Goal: Book appointment/travel/reservation

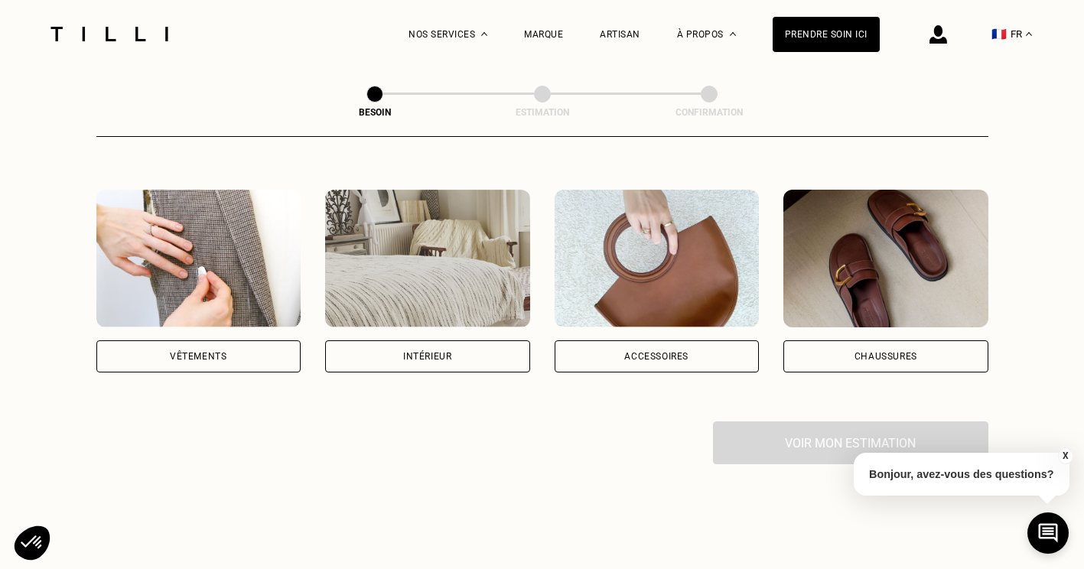
scroll to position [268, 0]
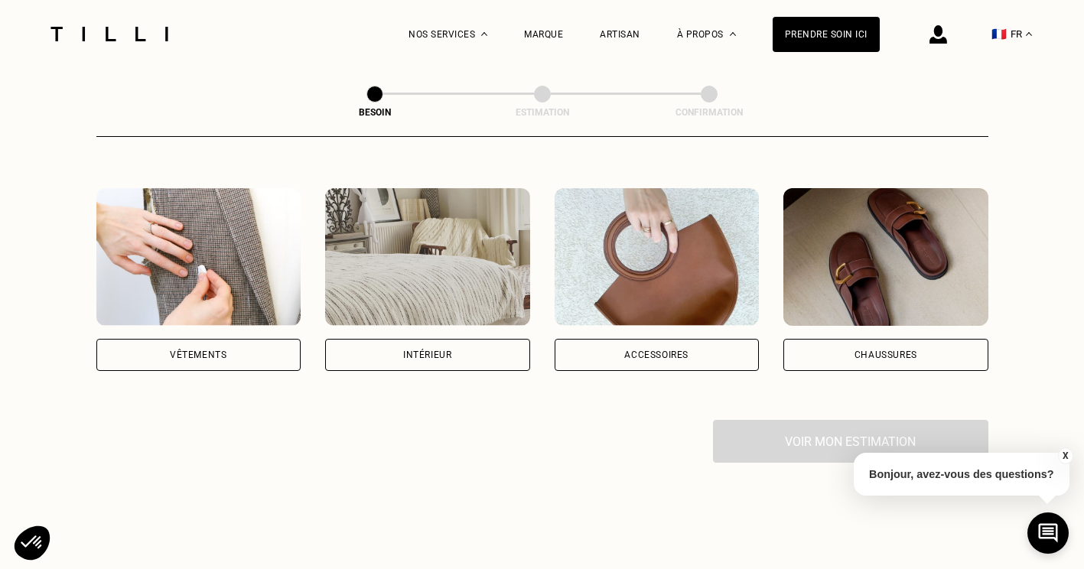
click at [438, 350] on div "Intérieur" at bounding box center [427, 354] width 48 height 9
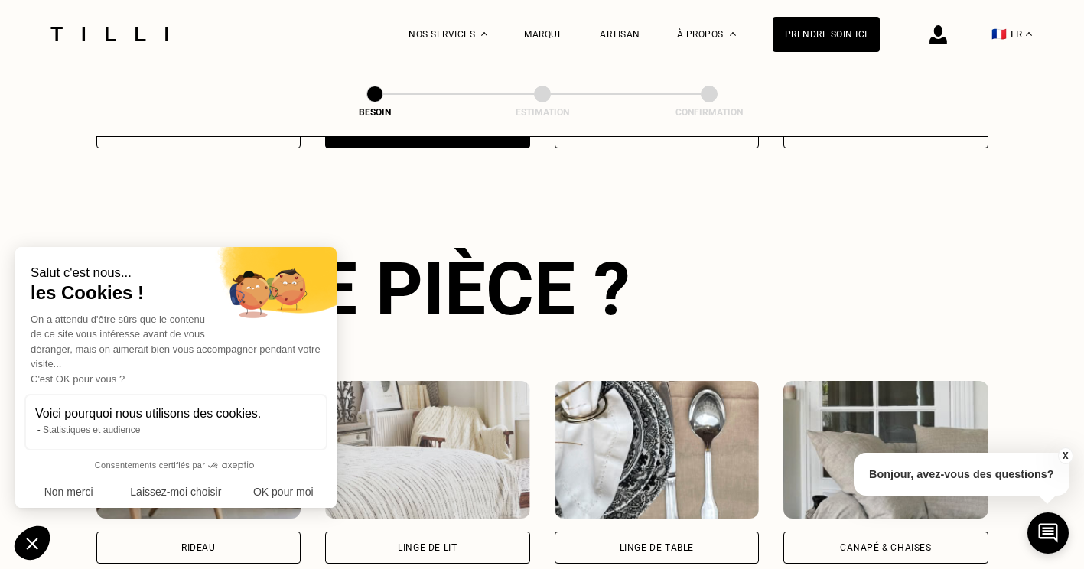
scroll to position [500, 0]
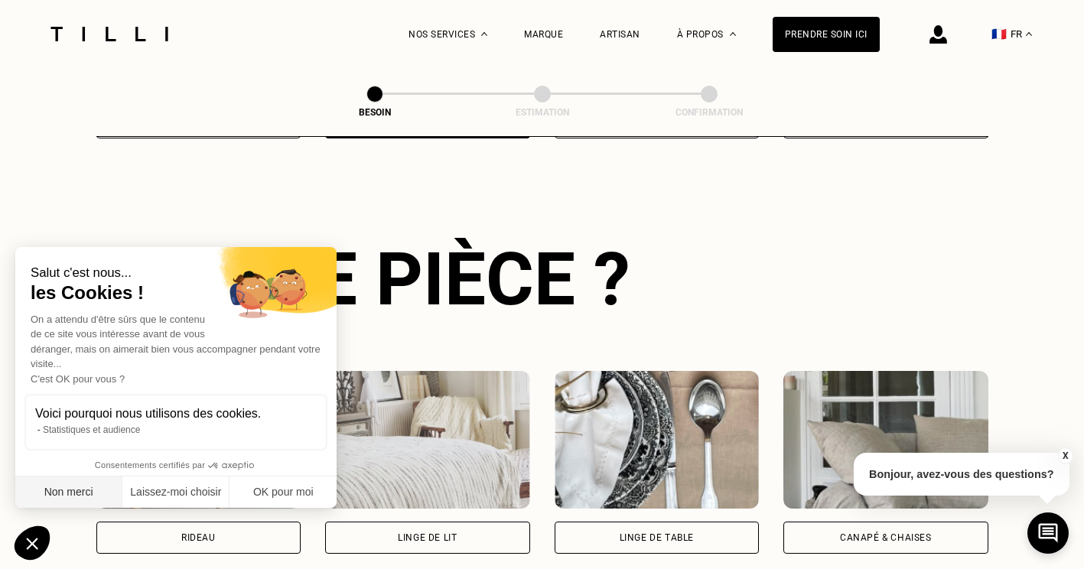
click at [70, 496] on button "Non merci" at bounding box center [68, 492] width 107 height 32
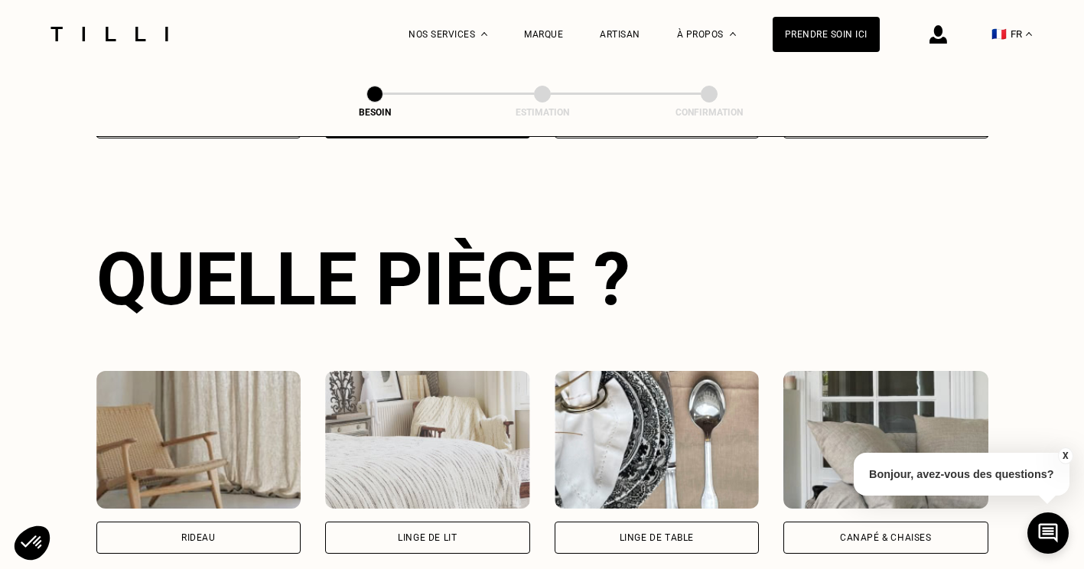
click at [211, 533] on div "Rideau" at bounding box center [198, 537] width 34 height 9
select select "FR"
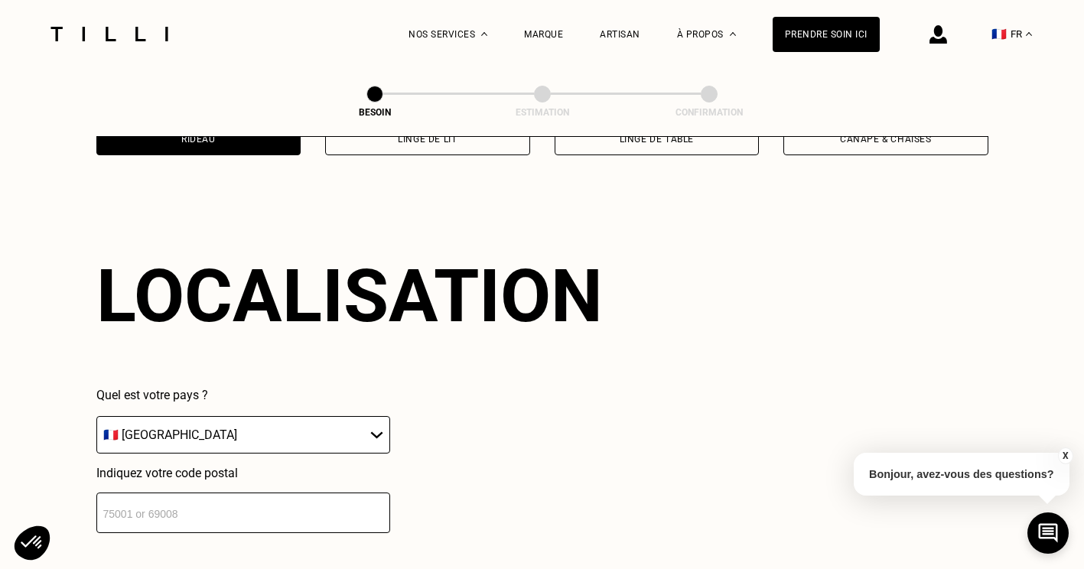
scroll to position [918, 0]
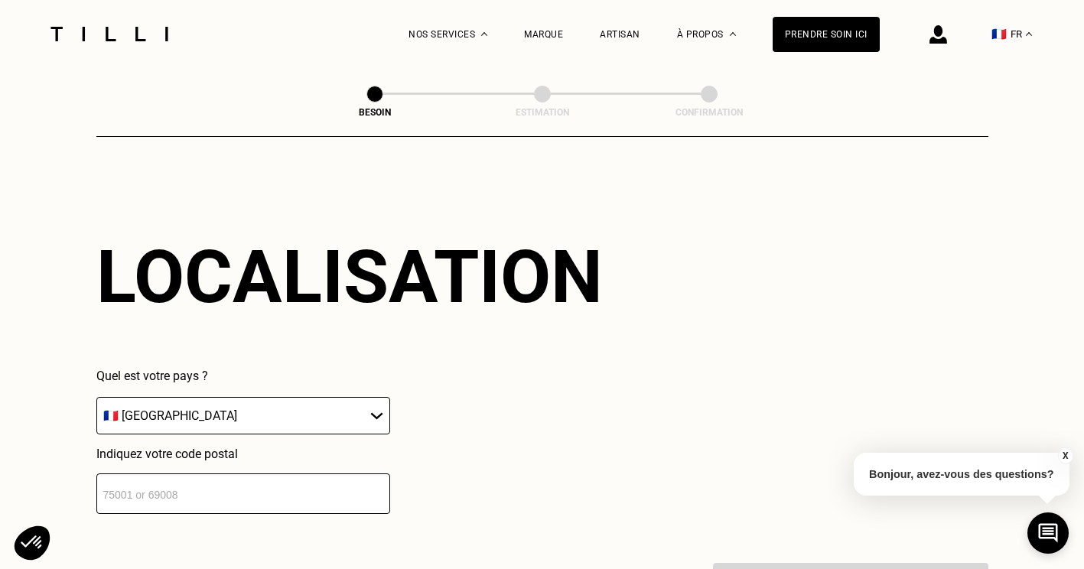
click at [268, 482] on input "number" at bounding box center [243, 493] width 294 height 41
type input "92110"
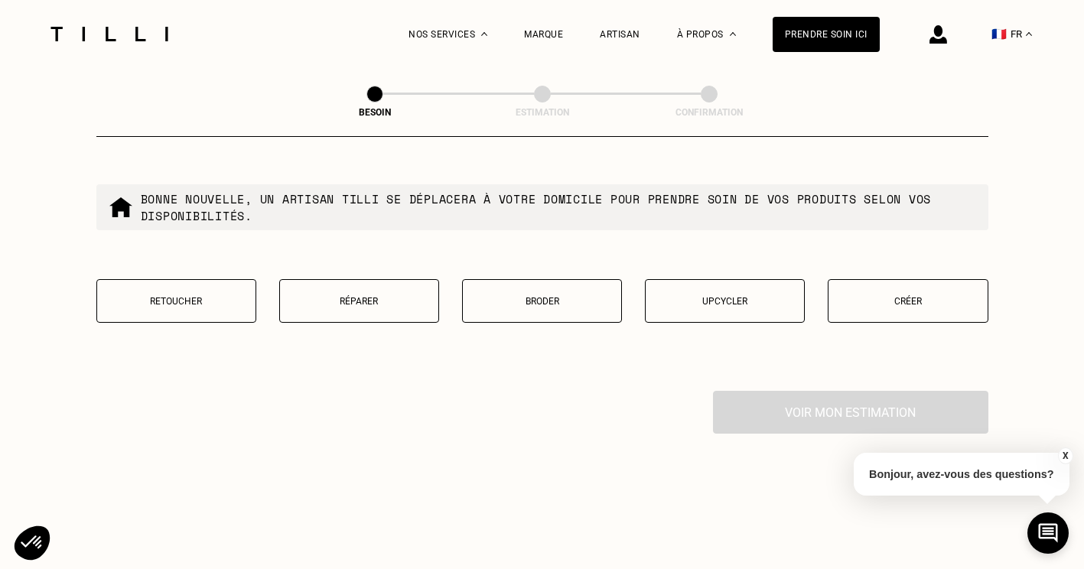
scroll to position [1490, 0]
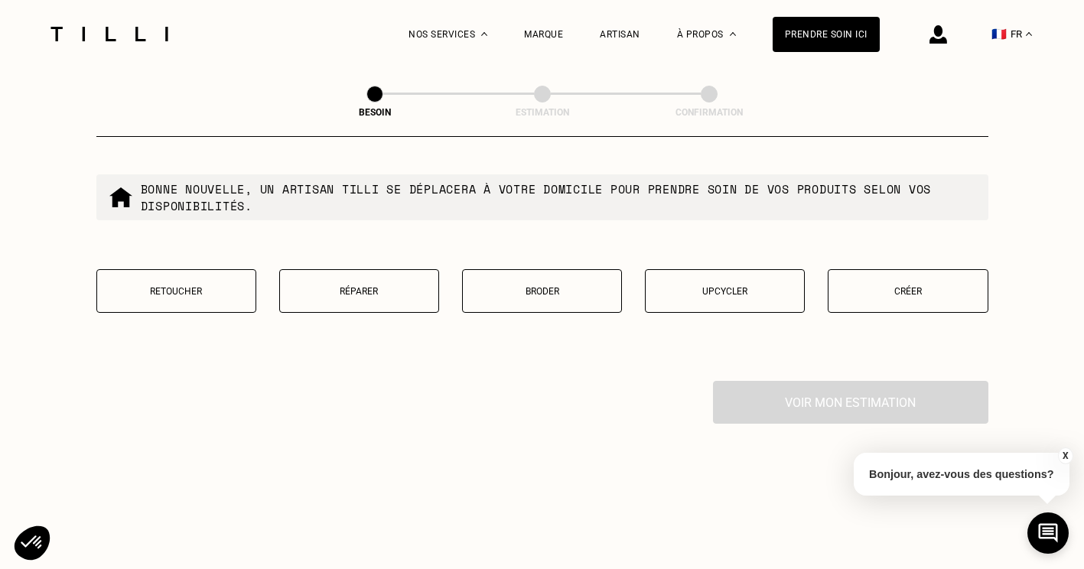
click at [916, 286] on p "Créer" at bounding box center [907, 291] width 143 height 11
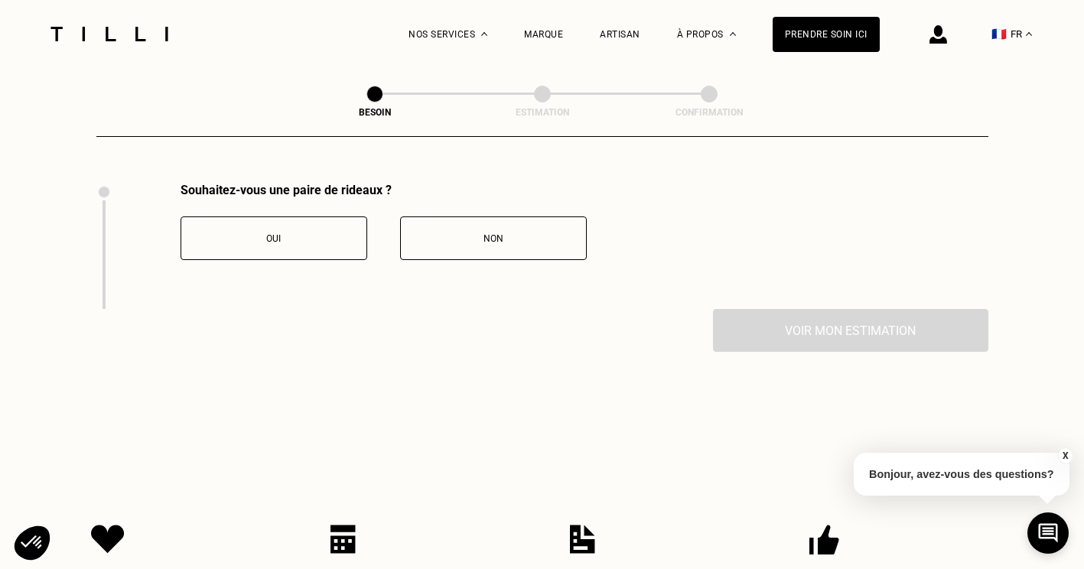
scroll to position [1690, 0]
drag, startPoint x: 276, startPoint y: 227, endPoint x: 493, endPoint y: 229, distance: 216.4
click at [493, 229] on div "Oui Non" at bounding box center [383, 236] width 406 height 44
click at [493, 231] on span "Non" at bounding box center [493, 236] width 20 height 11
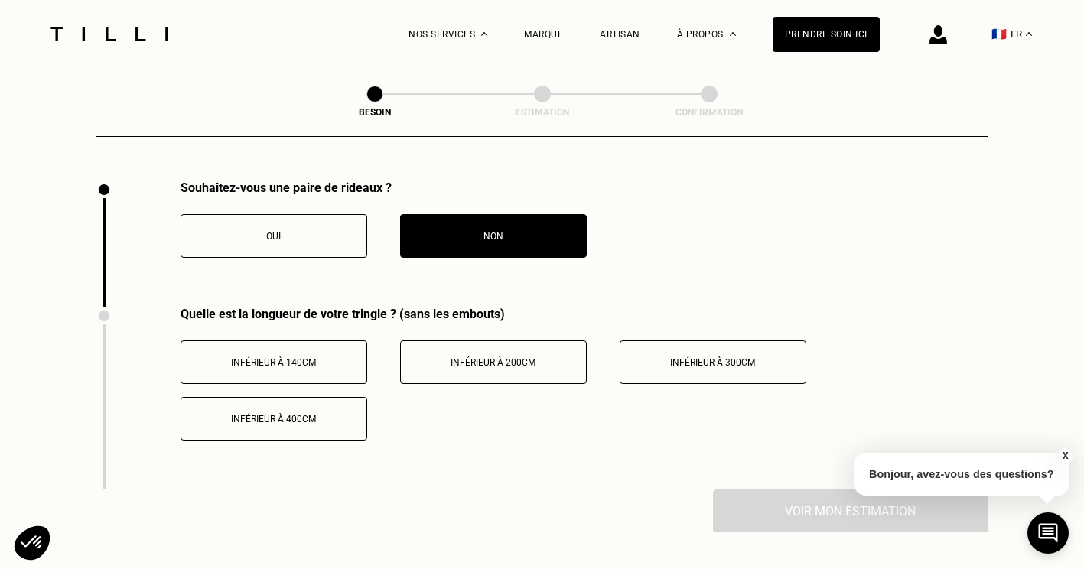
click at [296, 340] on button "Inférieur à 140cm" at bounding box center [273, 362] width 187 height 44
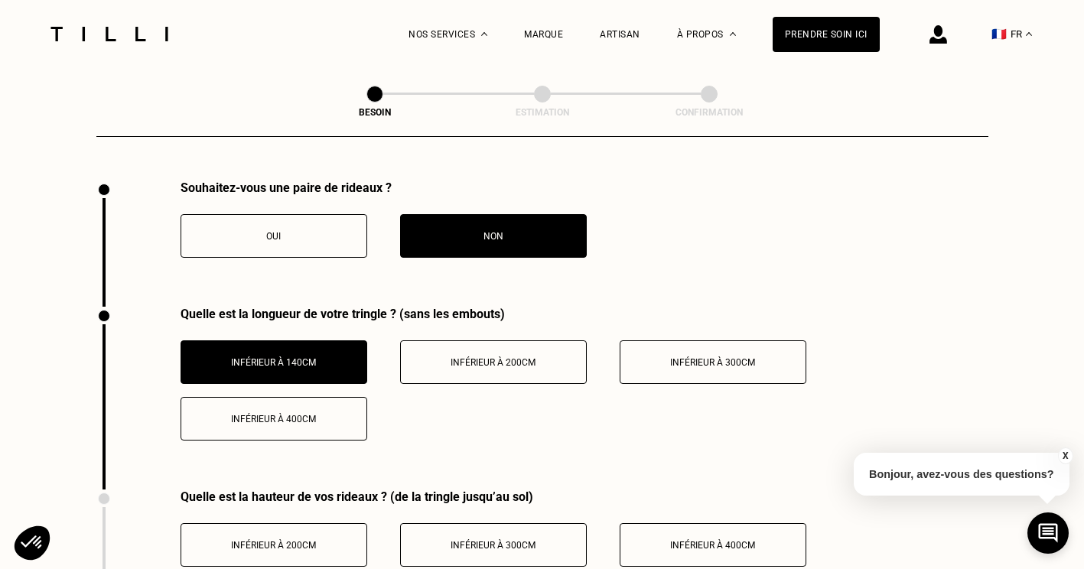
click at [295, 540] on span "Inférieur à 200cm" at bounding box center [273, 545] width 85 height 11
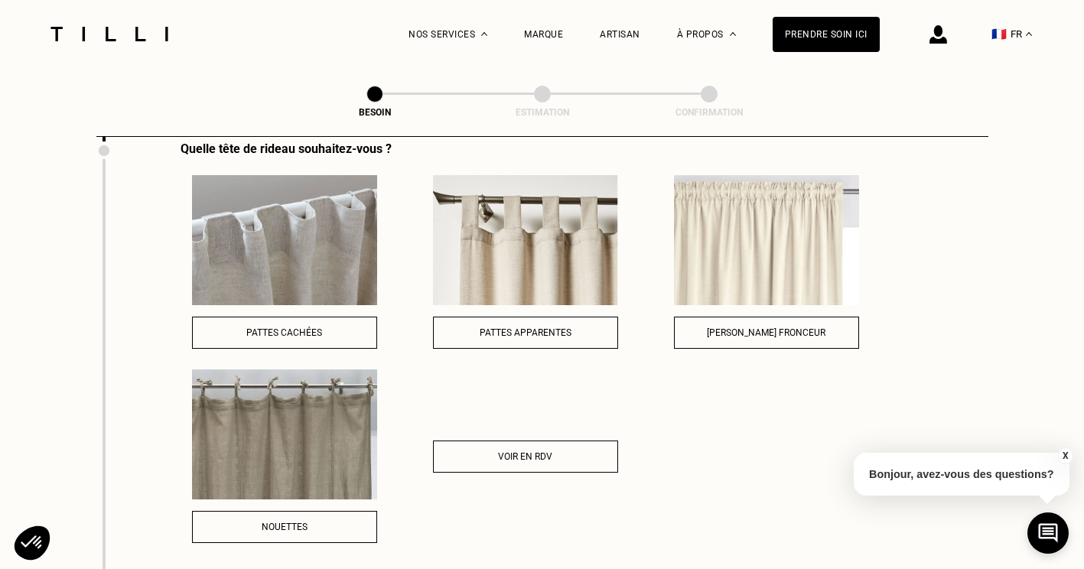
scroll to position [2161, 0]
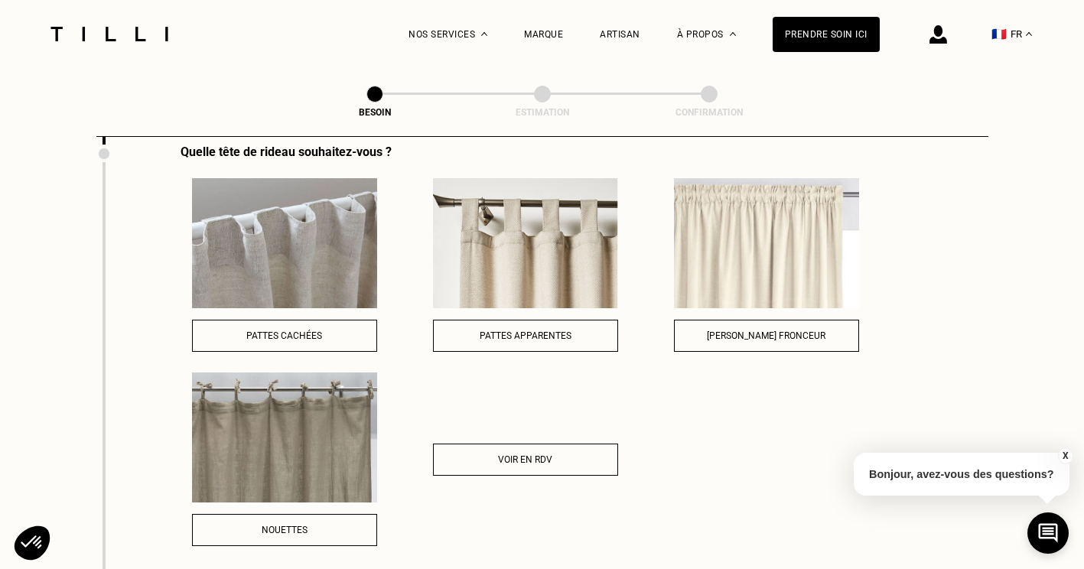
click at [466, 252] on img at bounding box center [525, 243] width 185 height 130
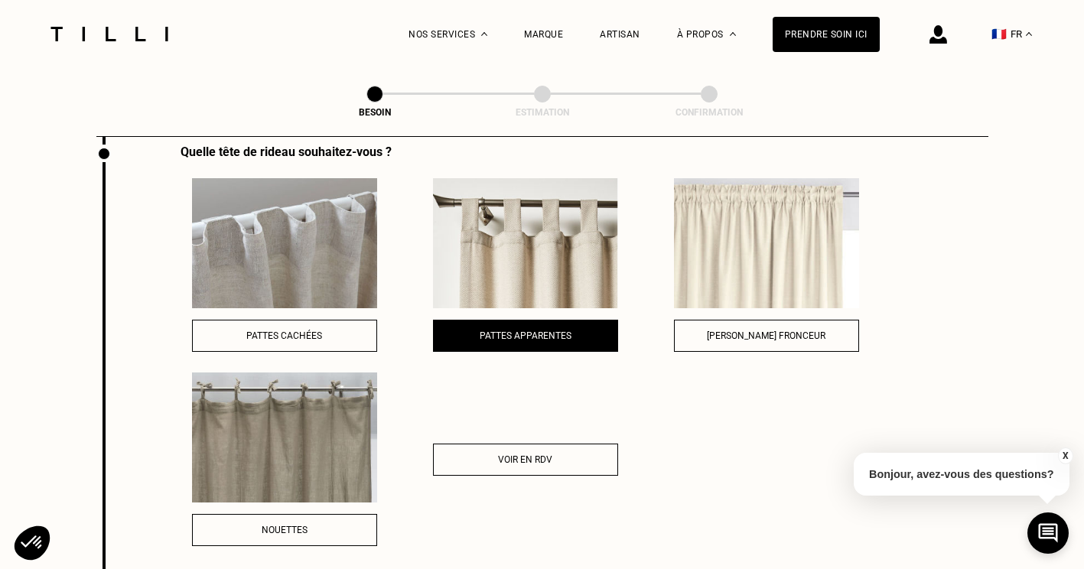
click at [476, 330] on div "Pattes apparentes" at bounding box center [525, 335] width 168 height 11
click at [476, 454] on div "Voir en RDV" at bounding box center [525, 459] width 168 height 11
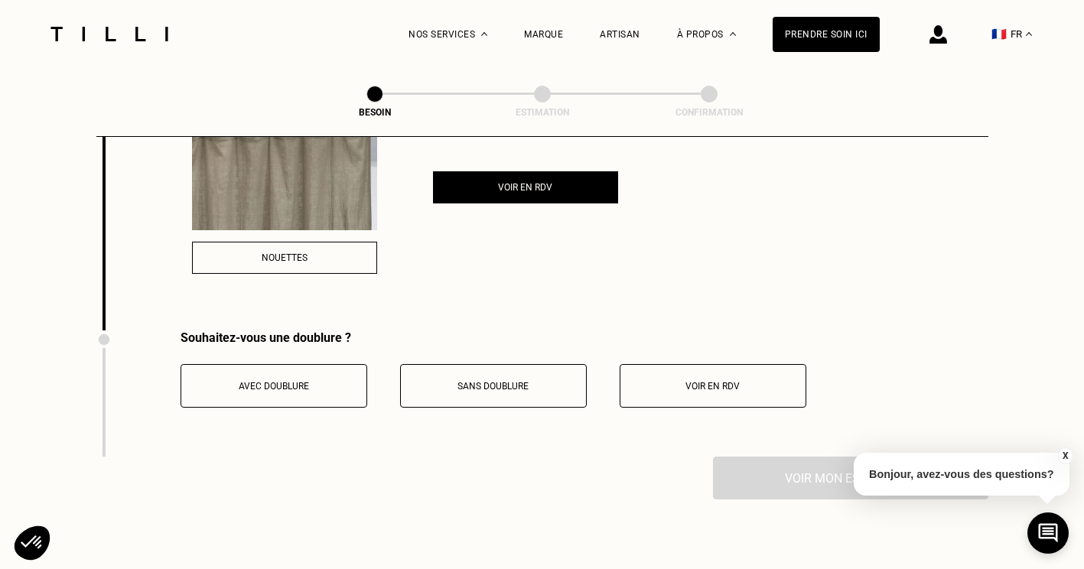
scroll to position [2439, 0]
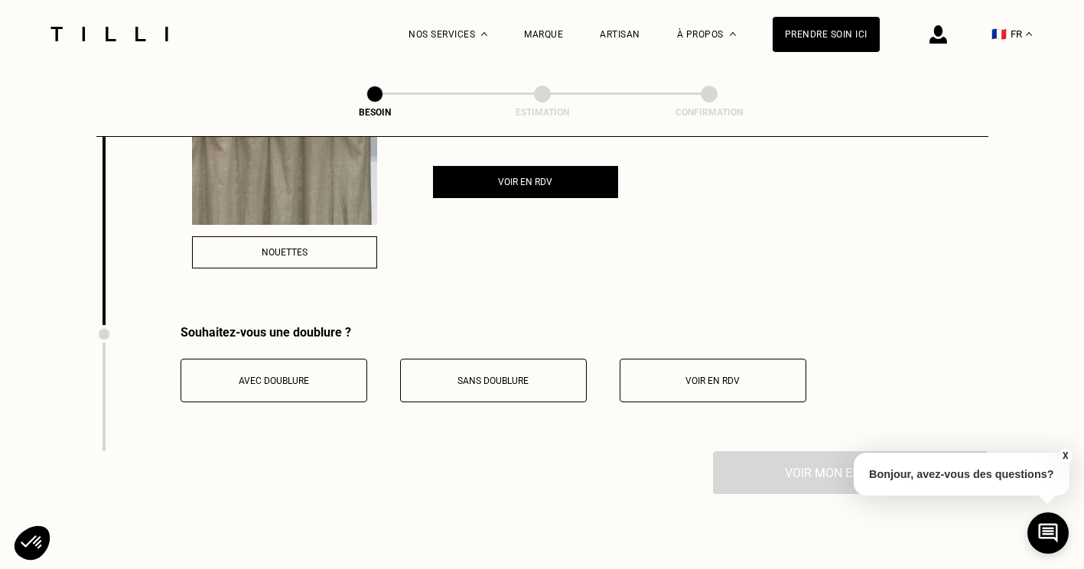
click at [717, 376] on span "Voir en RDV" at bounding box center [712, 381] width 54 height 11
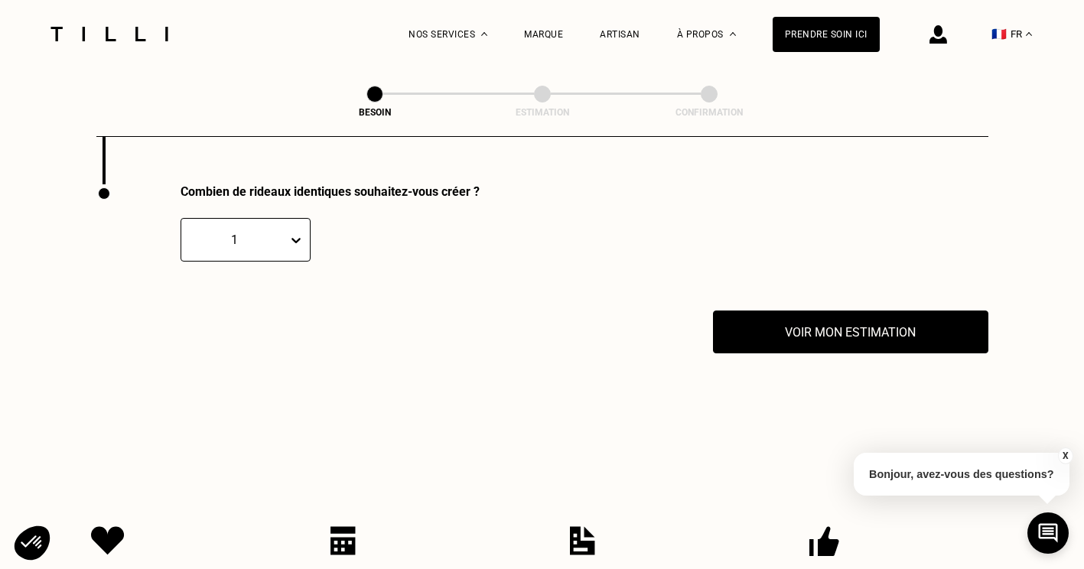
scroll to position [2828, 0]
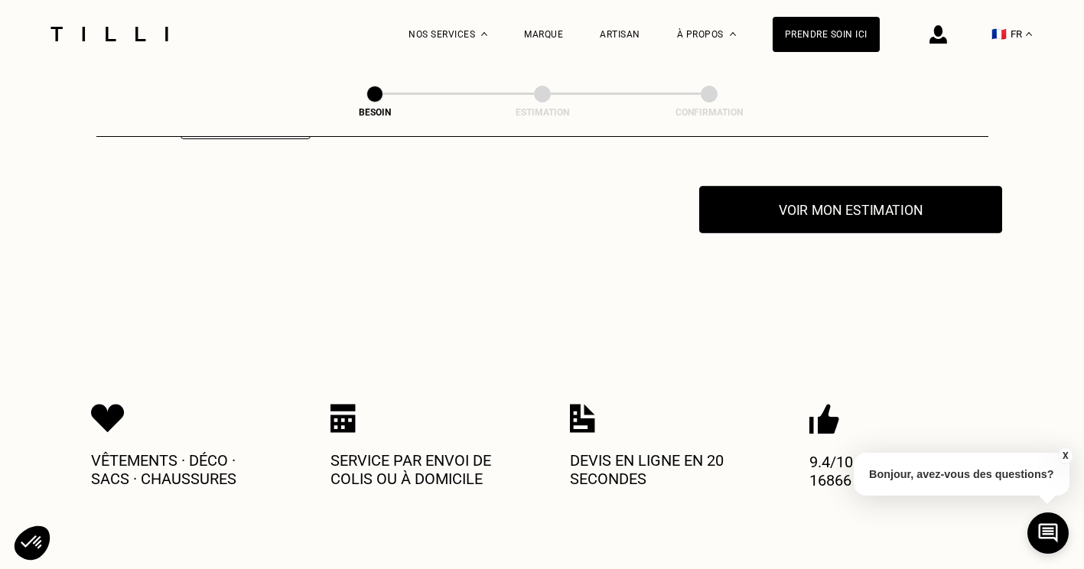
click at [809, 213] on button "Voir mon estimation" at bounding box center [850, 209] width 303 height 47
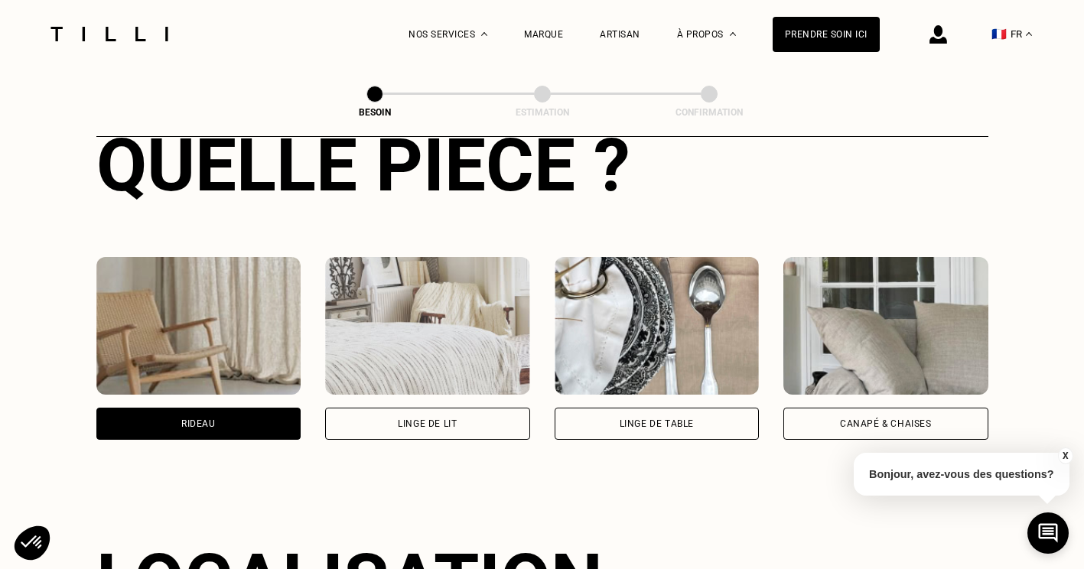
scroll to position [611, 0]
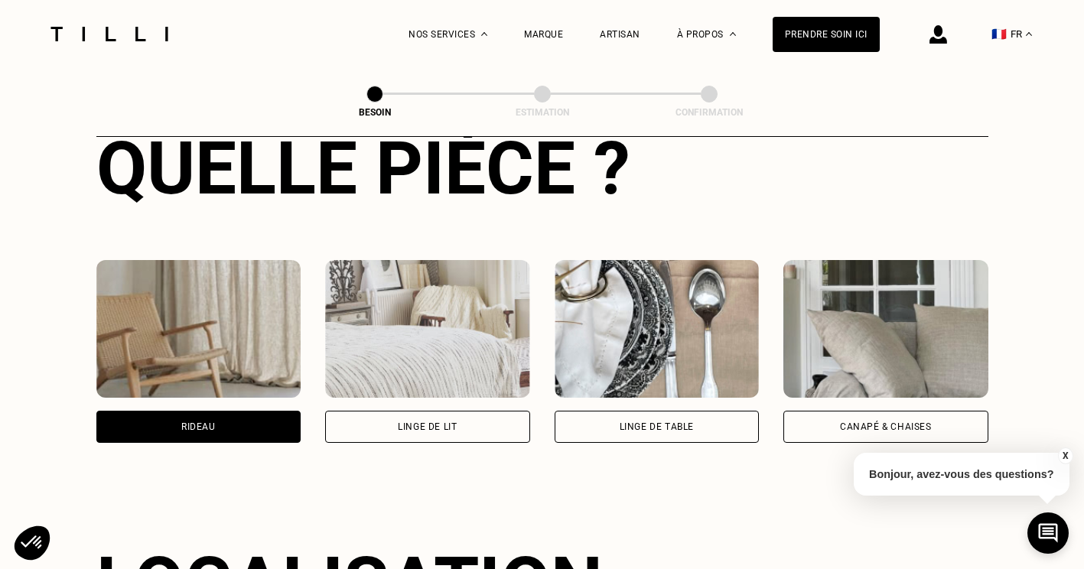
click at [368, 418] on div "Linge de lit" at bounding box center [427, 427] width 205 height 32
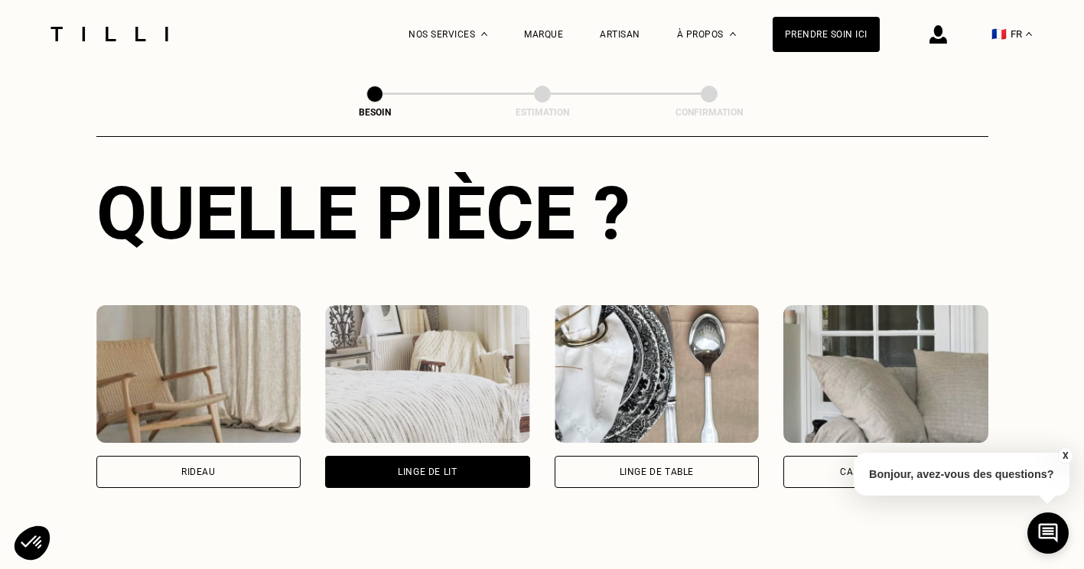
scroll to position [561, 0]
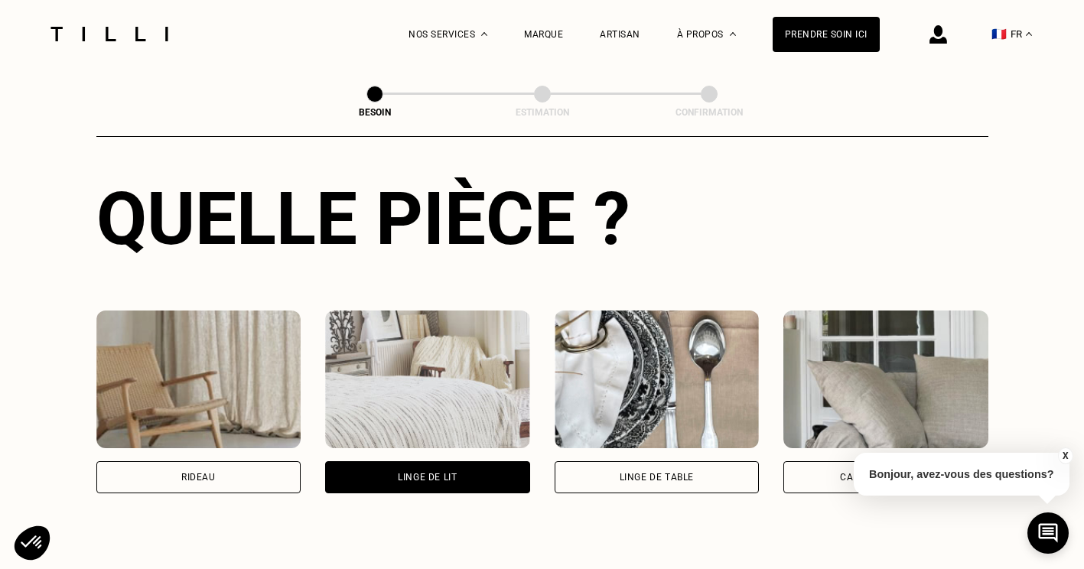
click at [840, 473] on div "Canapé & chaises" at bounding box center [886, 477] width 92 height 9
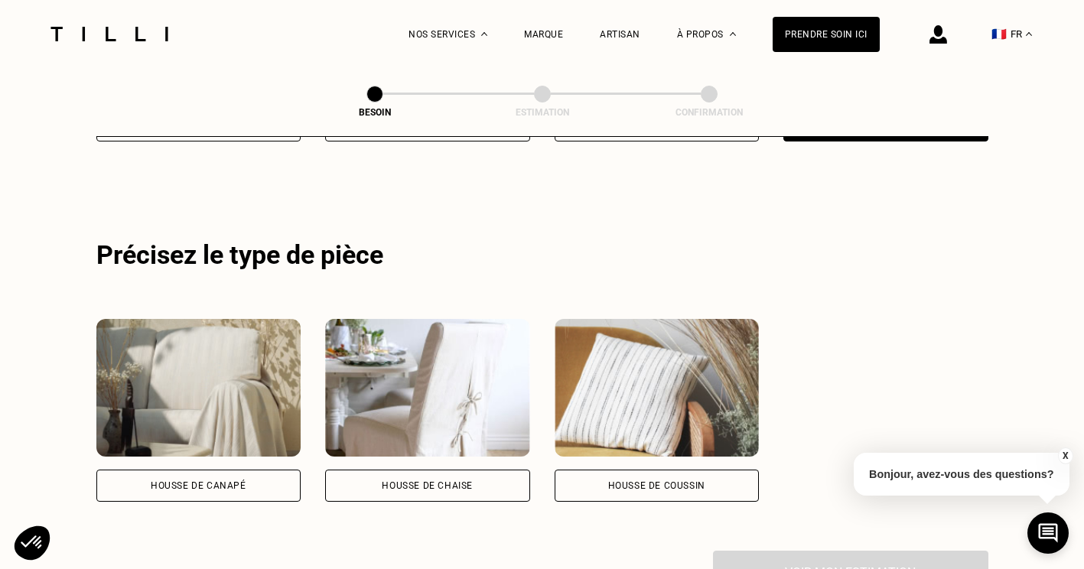
scroll to position [918, 0]
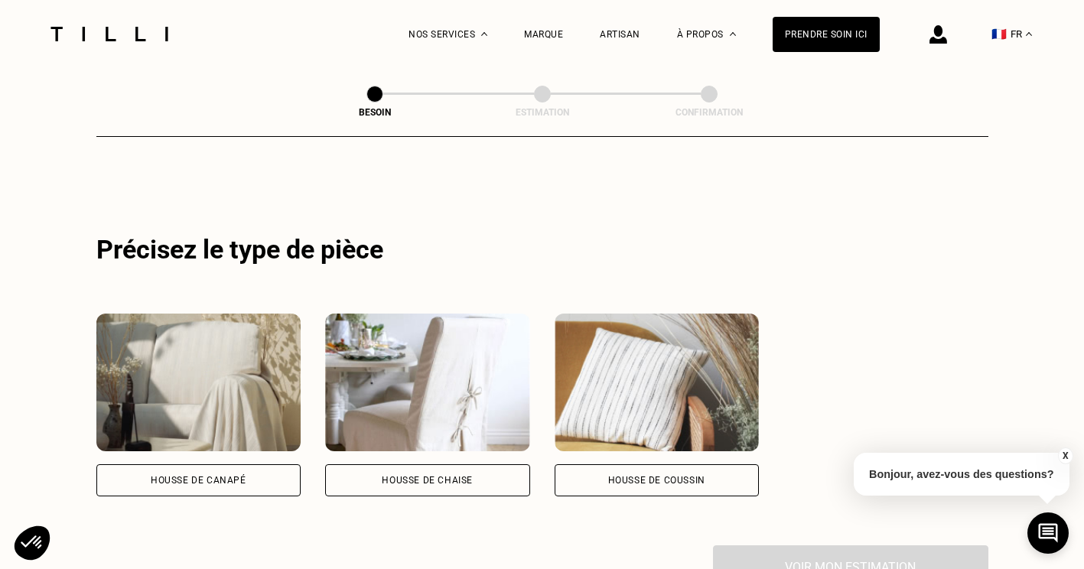
click at [202, 464] on div "Housse de canapé" at bounding box center [198, 480] width 205 height 32
select select "FR"
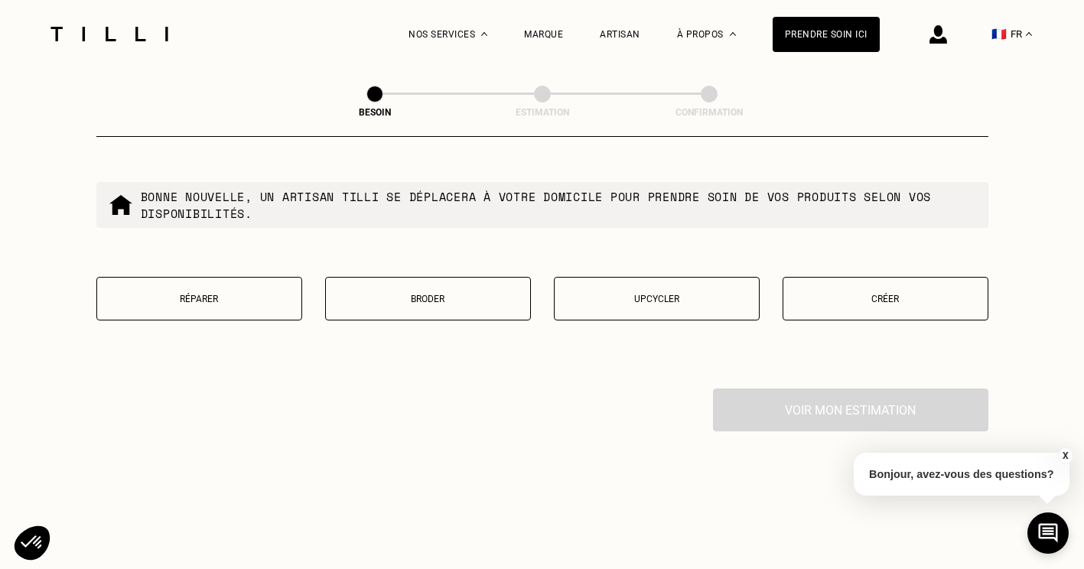
scroll to position [1847, 0]
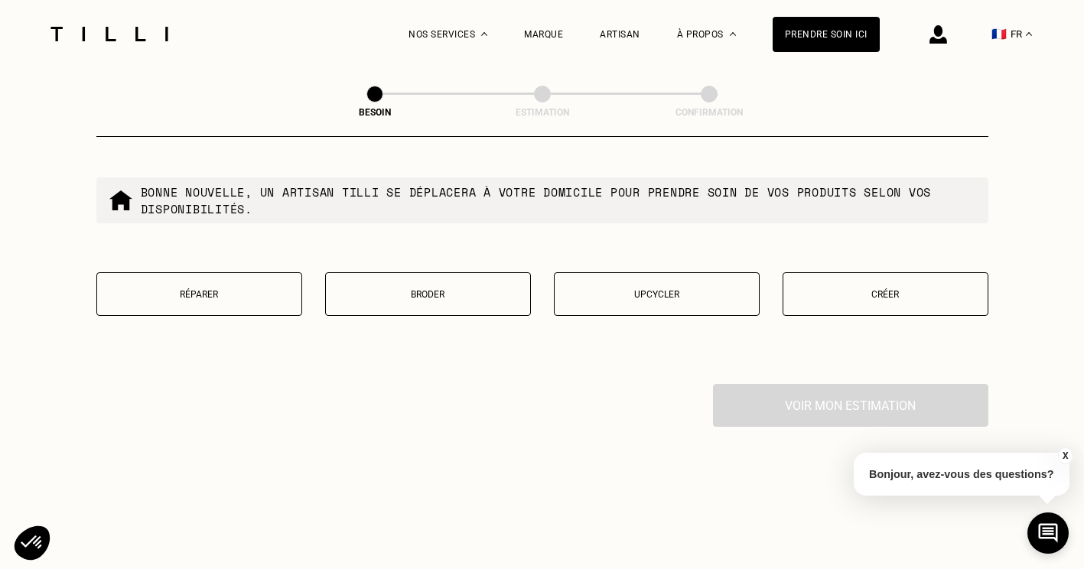
click at [252, 292] on button "Réparer" at bounding box center [199, 294] width 206 height 44
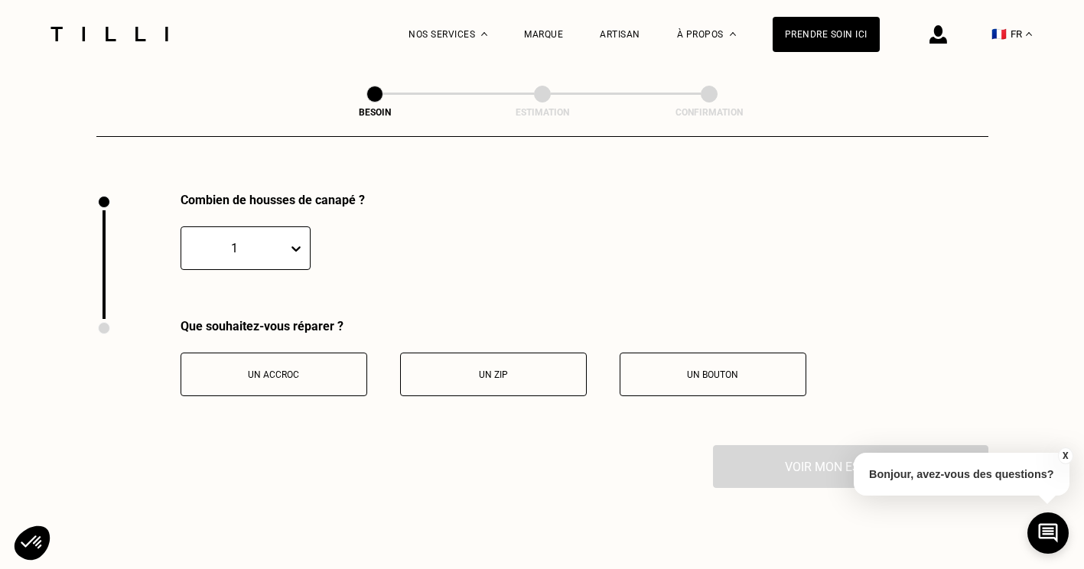
scroll to position [2051, 0]
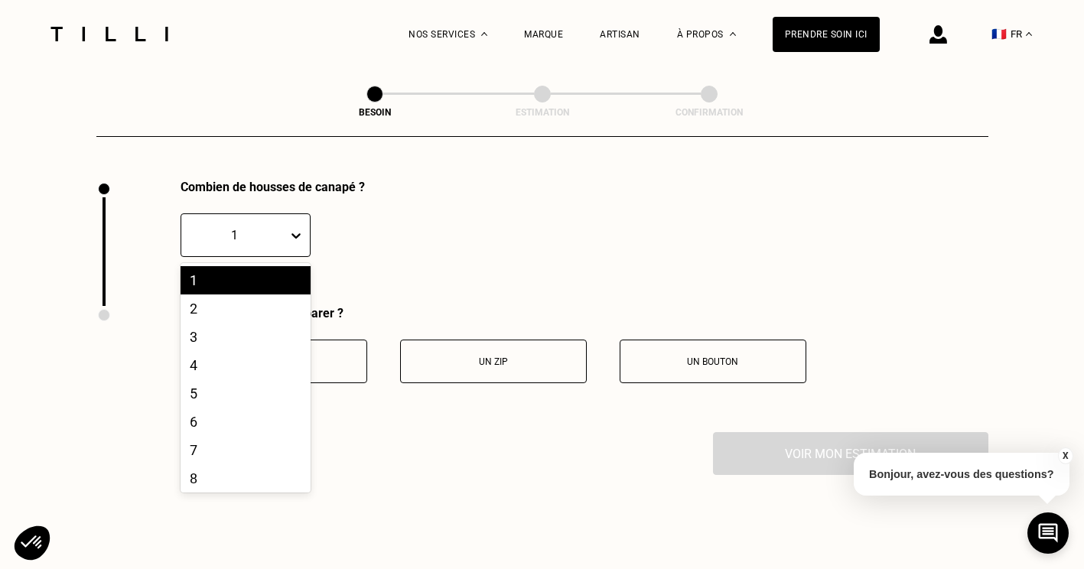
click at [283, 229] on div "1" at bounding box center [234, 235] width 106 height 24
click at [223, 365] on div "4" at bounding box center [245, 365] width 130 height 28
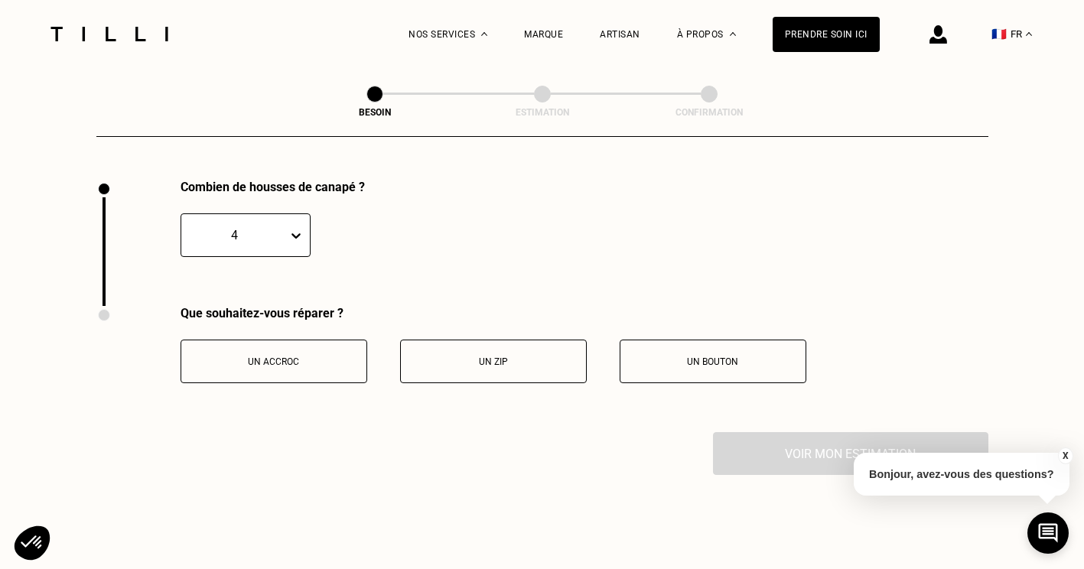
click at [259, 362] on button "Un accroc" at bounding box center [273, 362] width 187 height 44
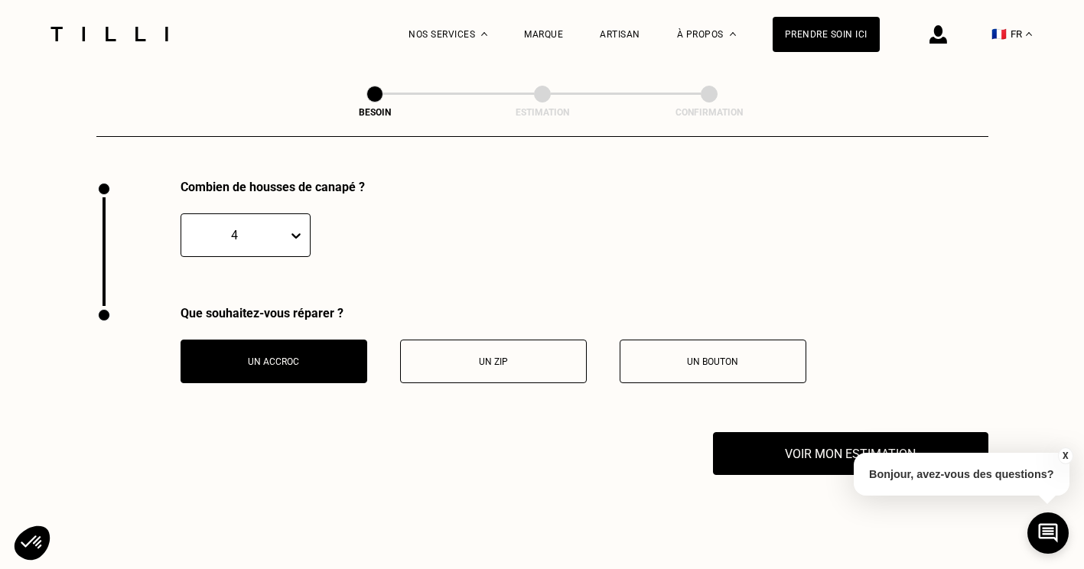
drag, startPoint x: 821, startPoint y: 455, endPoint x: 514, endPoint y: 465, distance: 307.6
click at [514, 465] on div "Voir mon estimation" at bounding box center [542, 453] width 892 height 43
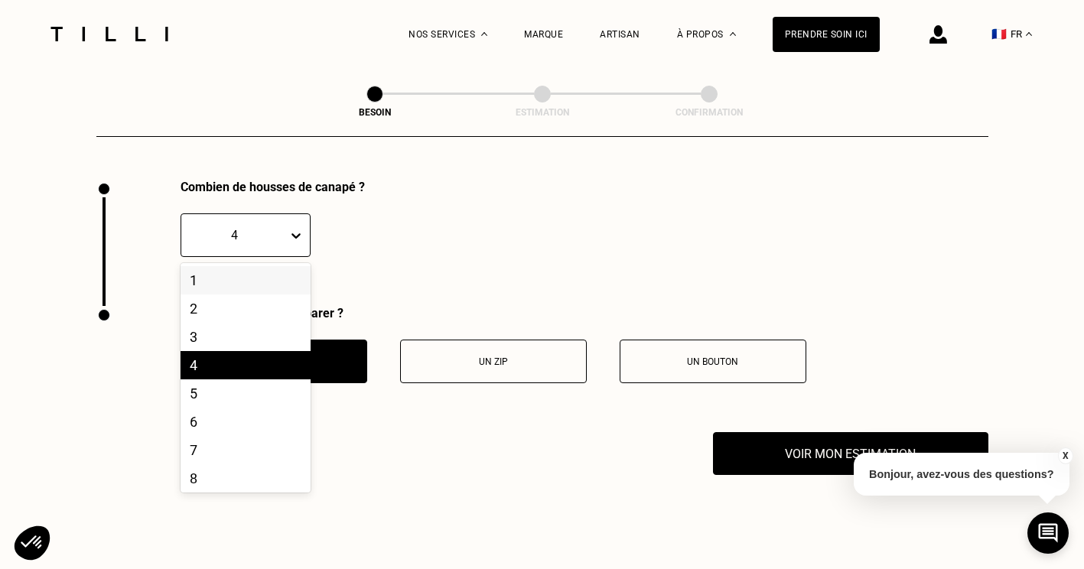
click at [258, 223] on div "4" at bounding box center [234, 235] width 106 height 24
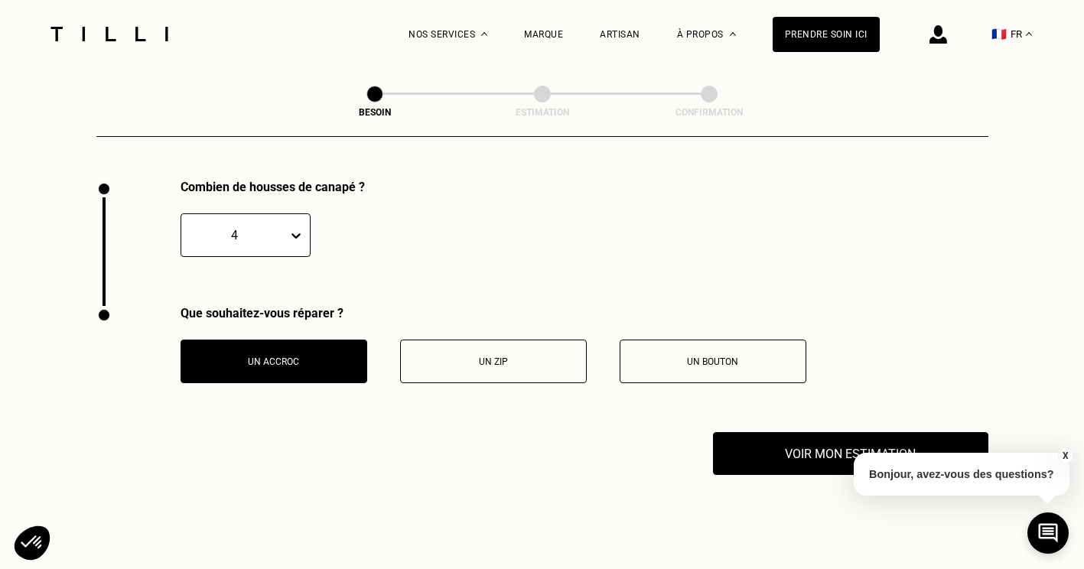
click at [493, 218] on div "Combien de housses de canapé ? 4" at bounding box center [542, 243] width 892 height 126
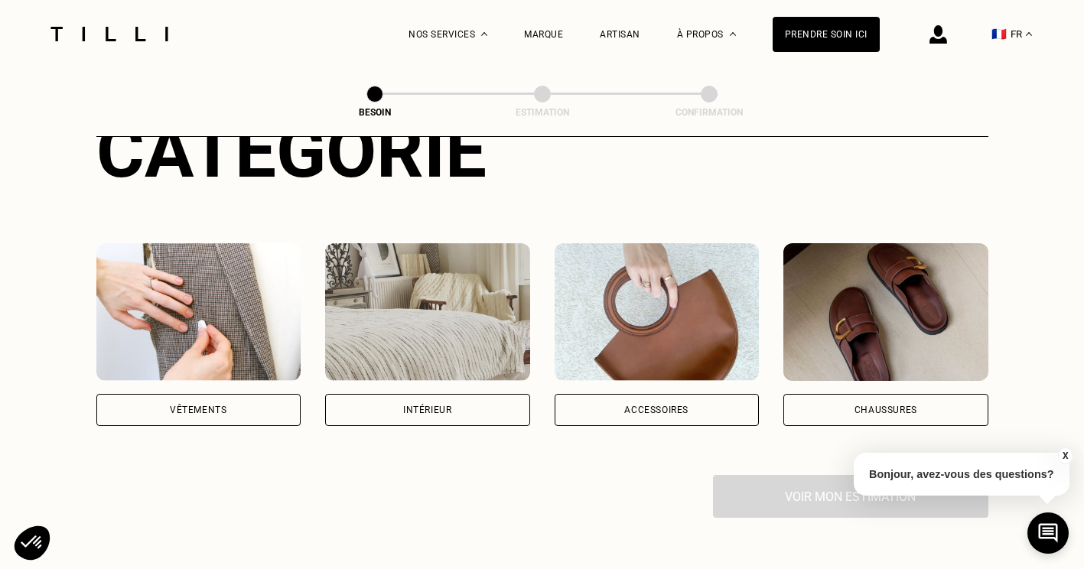
scroll to position [204, 0]
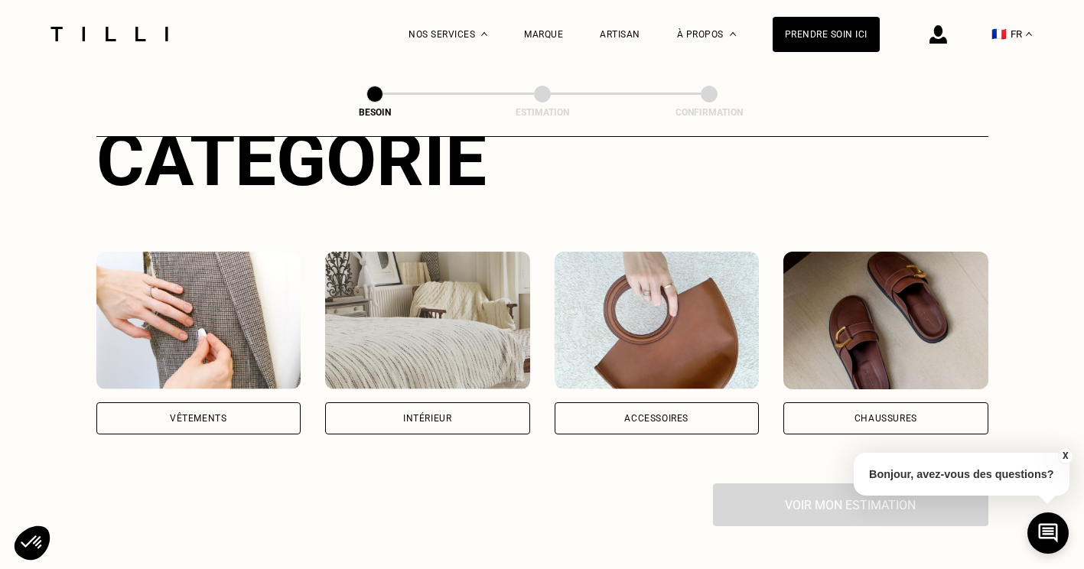
click at [428, 414] on div "Intérieur" at bounding box center [427, 418] width 48 height 9
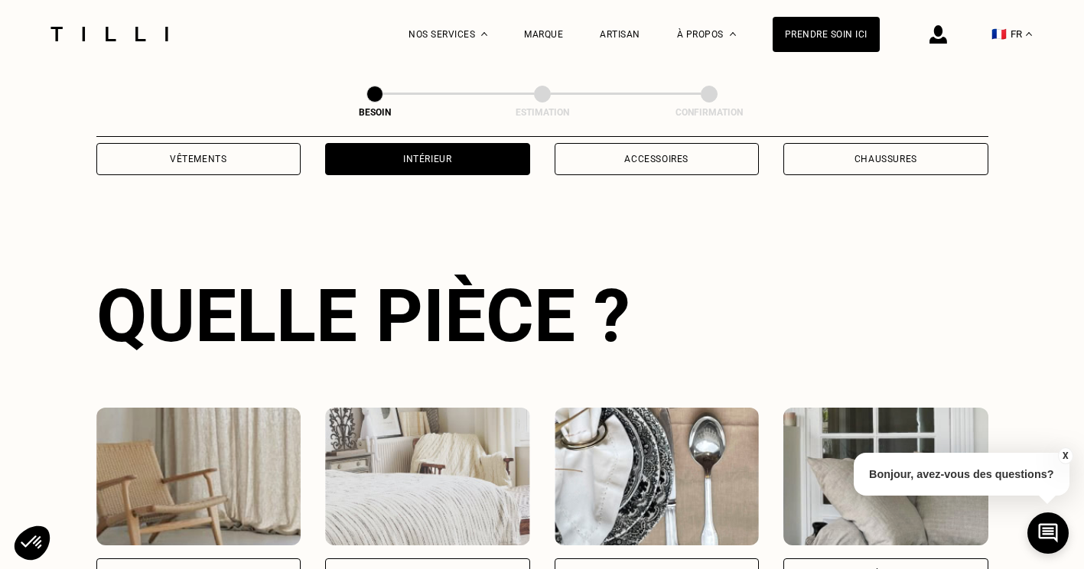
scroll to position [500, 0]
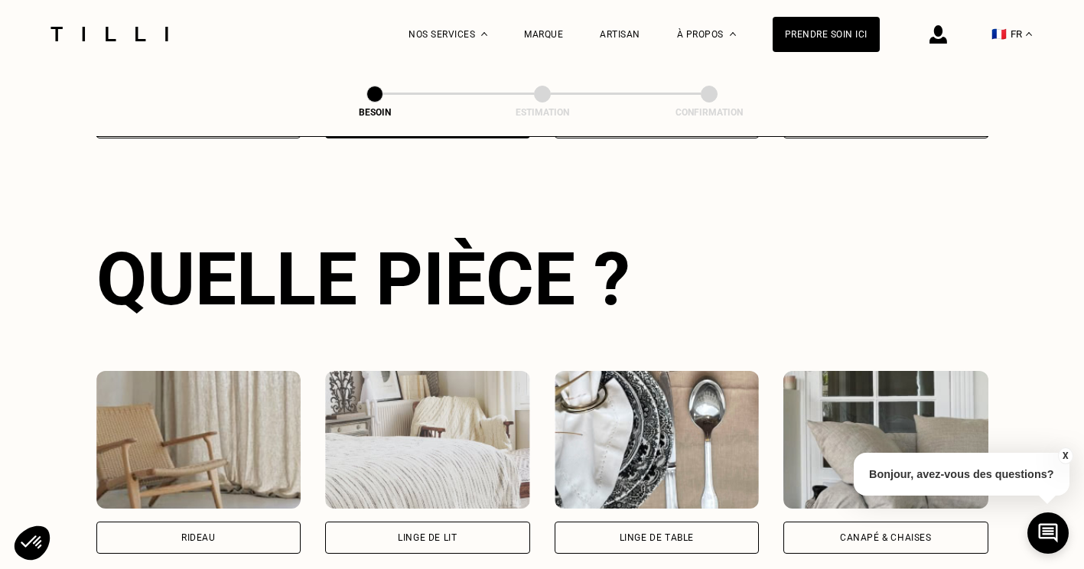
click at [839, 522] on div "Canapé & chaises" at bounding box center [885, 538] width 205 height 32
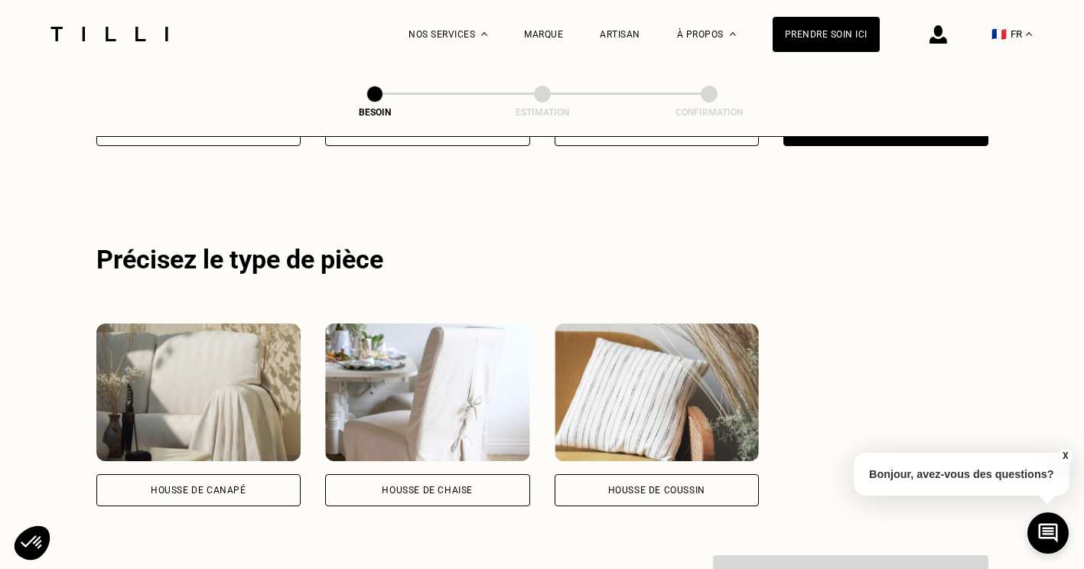
scroll to position [918, 0]
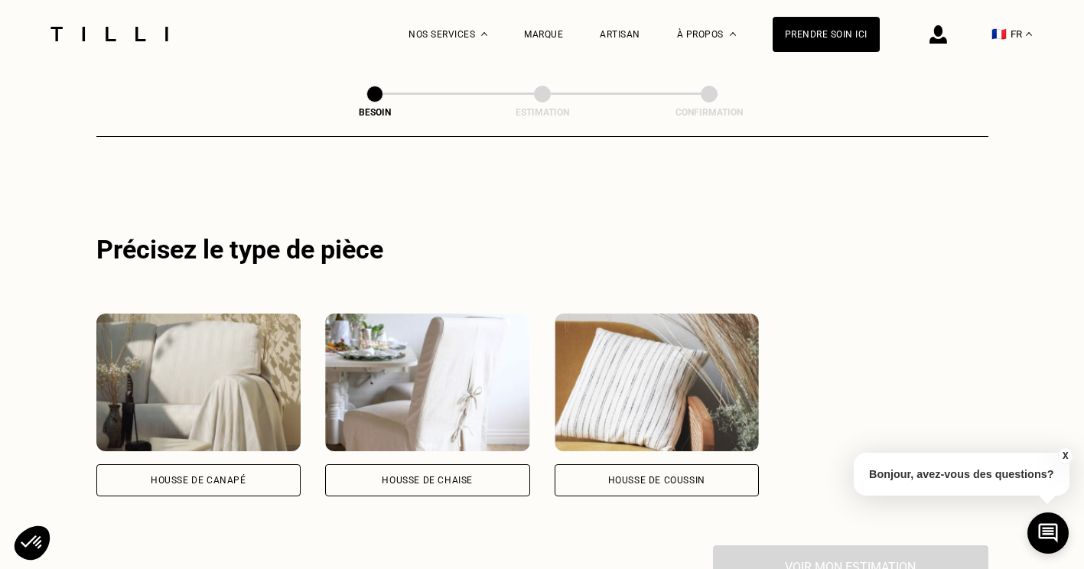
click at [223, 476] on div "Housse de canapé" at bounding box center [199, 480] width 96 height 9
select select "FR"
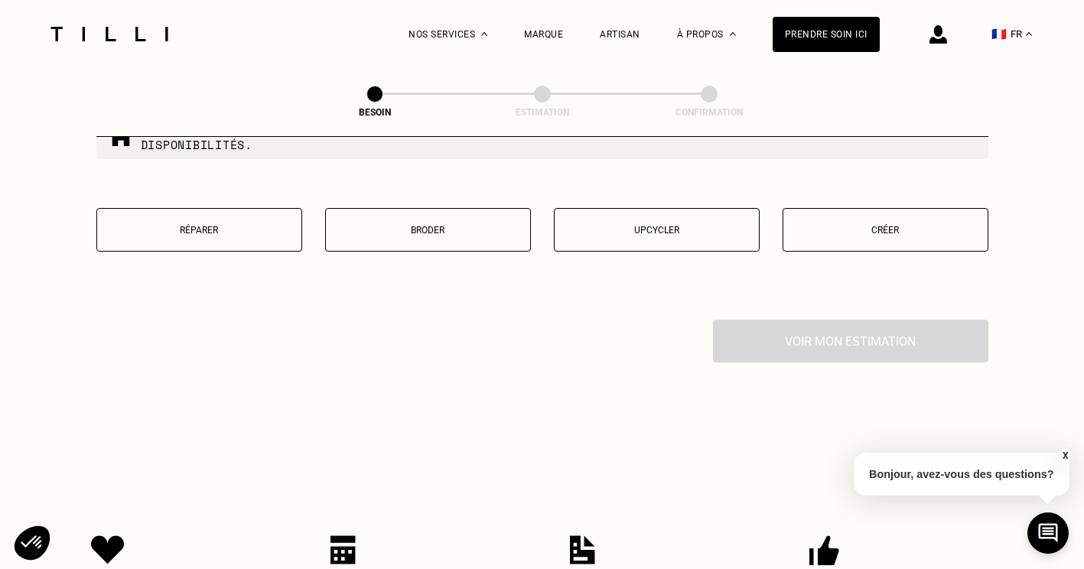
scroll to position [1907, 0]
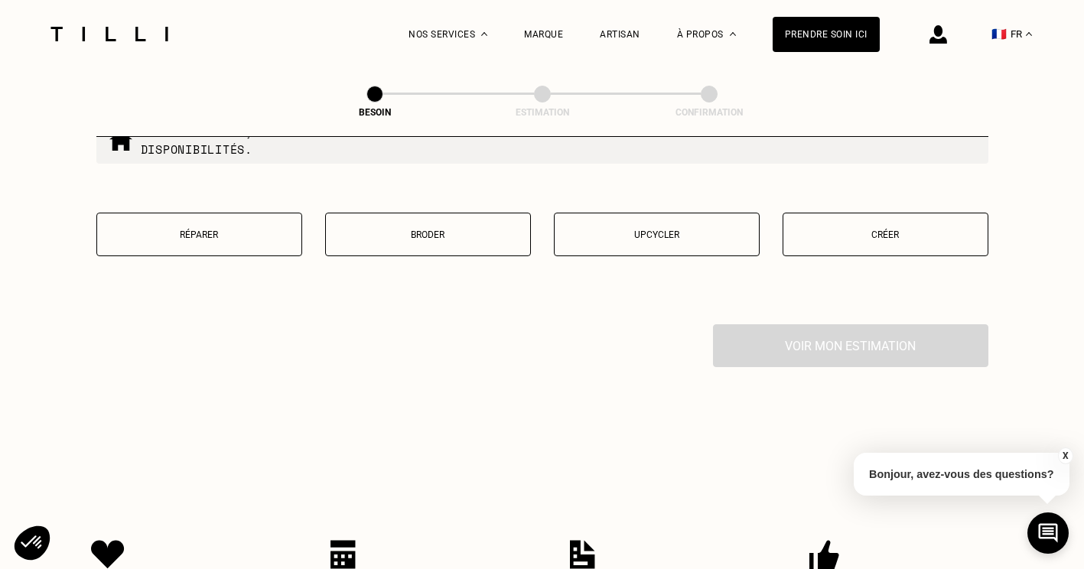
click at [646, 229] on p "Upcycler" at bounding box center [656, 234] width 189 height 11
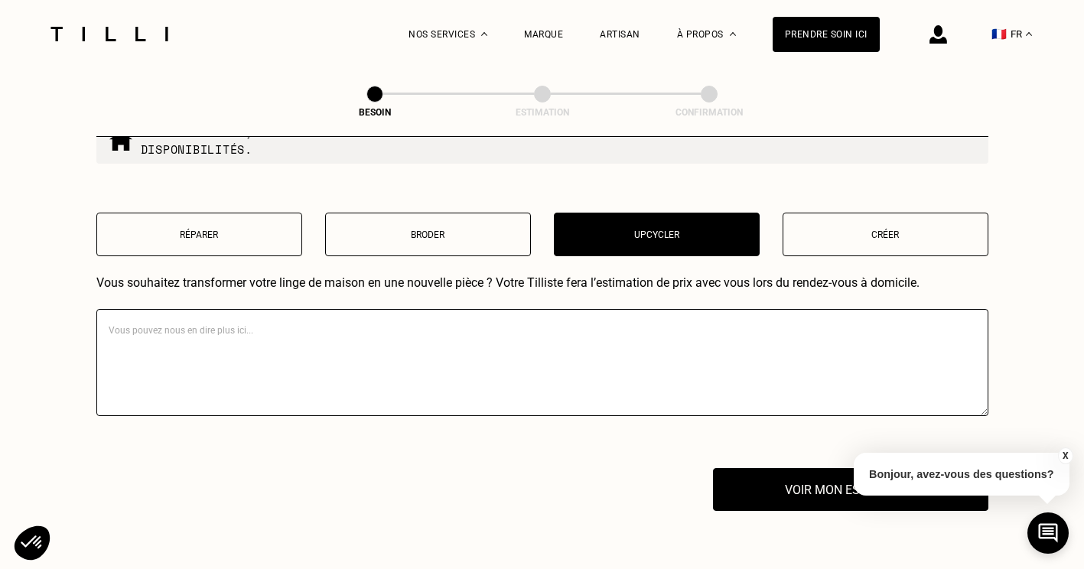
click at [506, 334] on textarea at bounding box center [542, 362] width 892 height 107
type textarea "j"
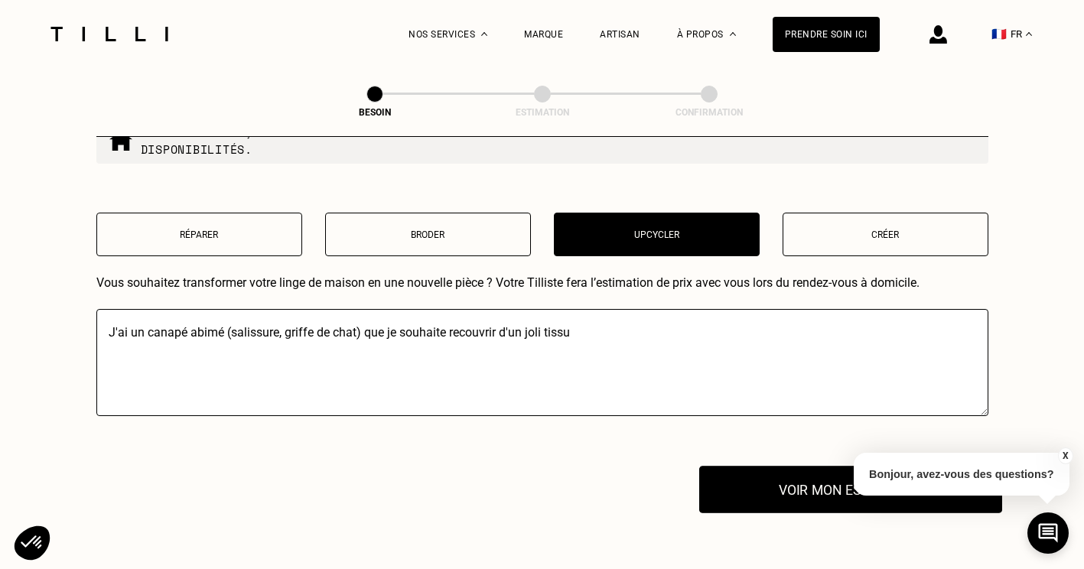
type textarea "J'ai un canapé abimé (salissure, griffe de chat) que je souhaite recouvrir d'un…"
click at [774, 472] on button "Voir mon estimation" at bounding box center [850, 489] width 303 height 47
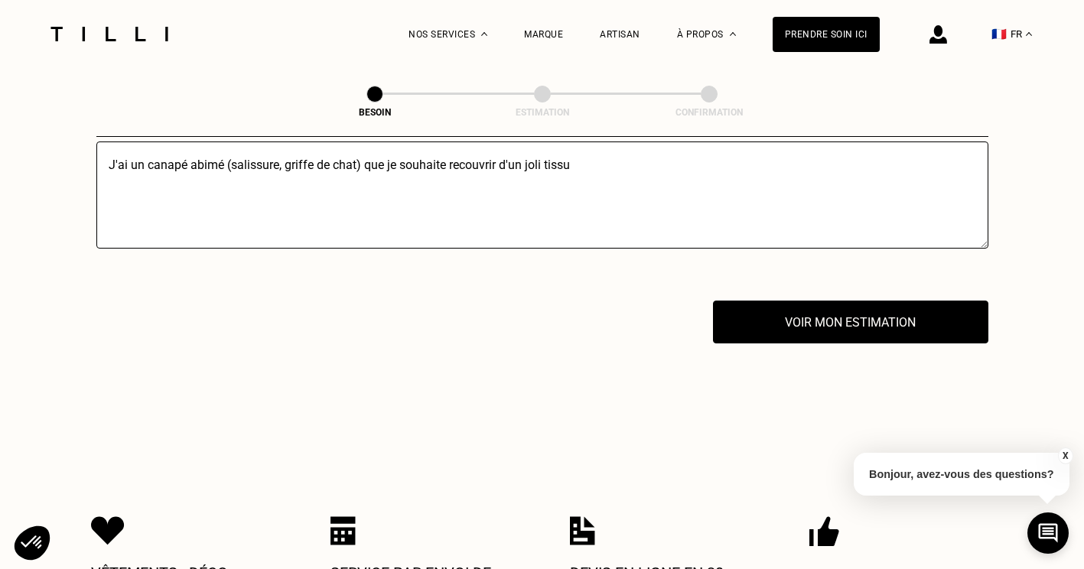
scroll to position [2072, 0]
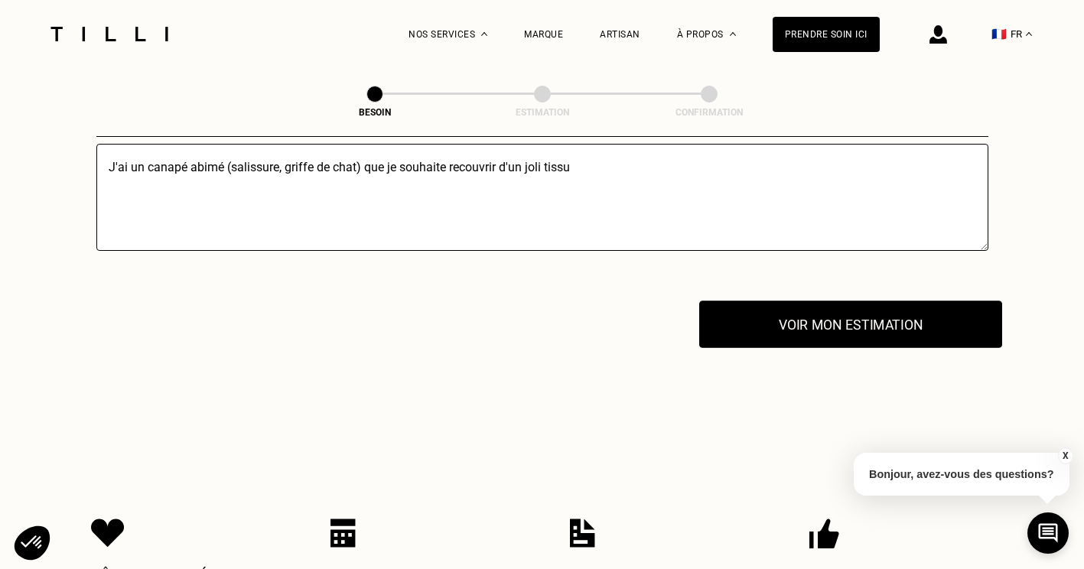
click at [879, 317] on button "Voir mon estimation" at bounding box center [850, 324] width 303 height 47
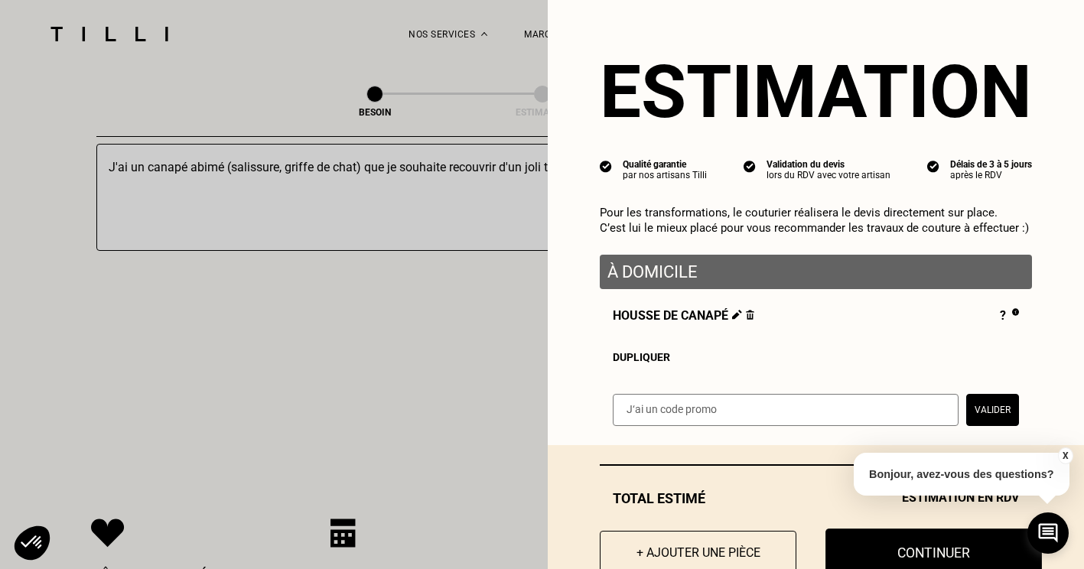
click at [917, 550] on button "Continuer" at bounding box center [933, 551] width 216 height 47
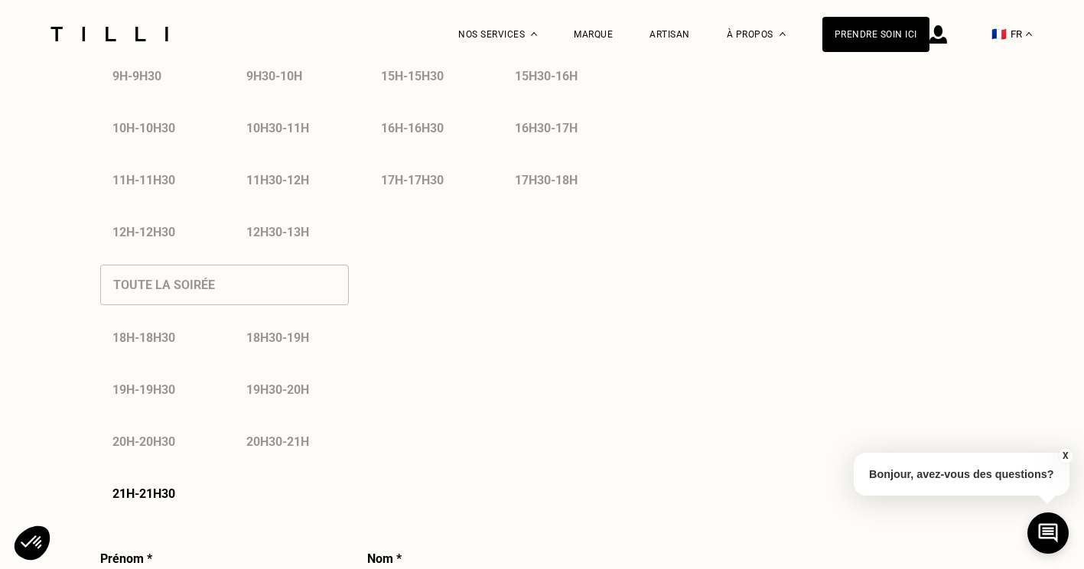
select select "FR"
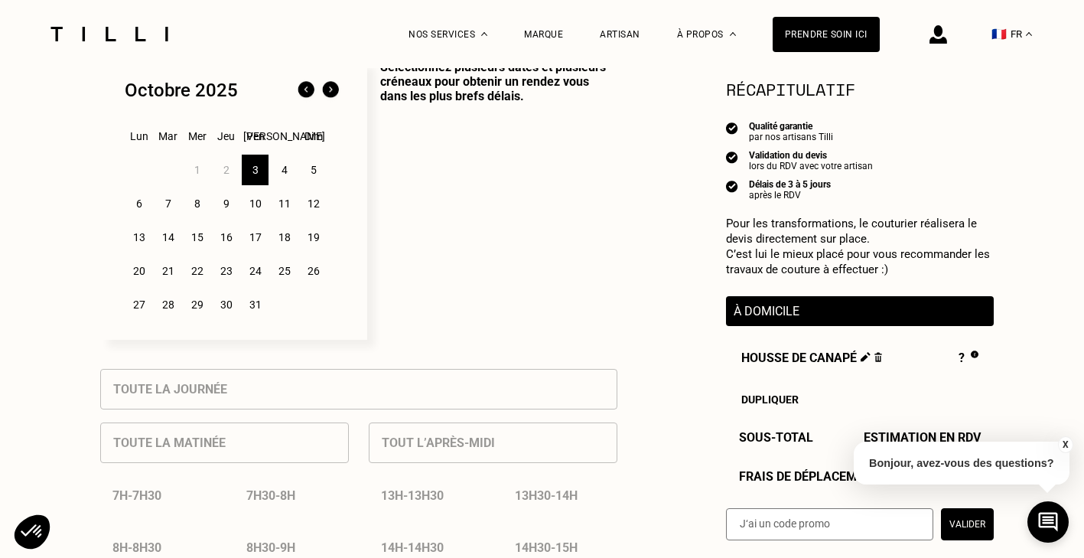
scroll to position [424, 0]
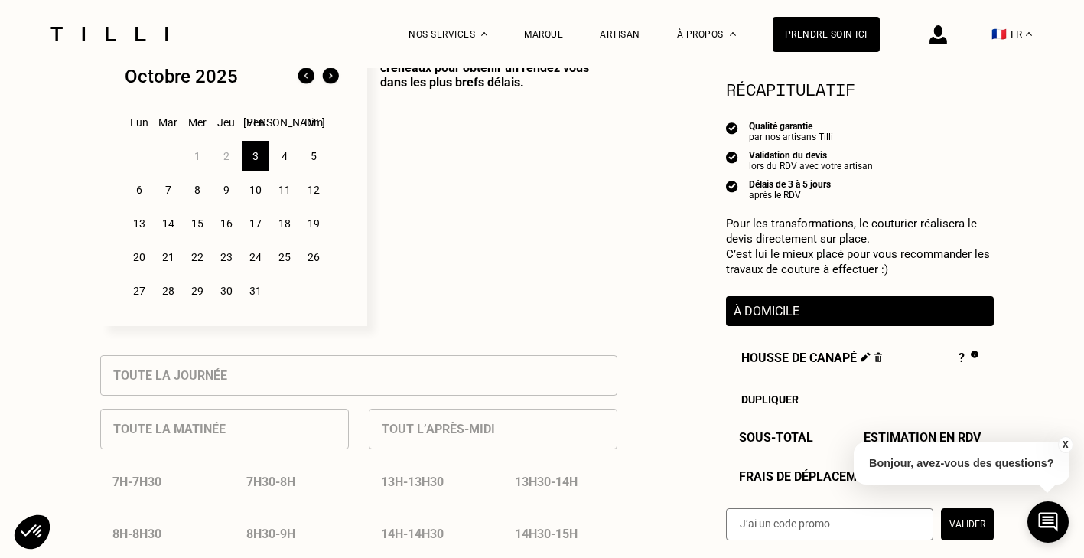
click at [252, 162] on div "3" at bounding box center [255, 156] width 27 height 31
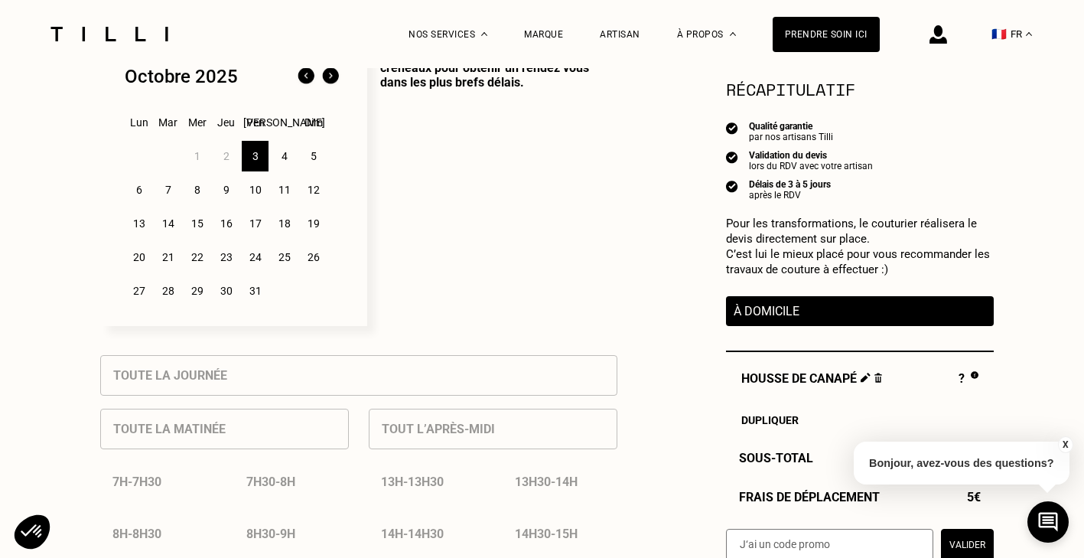
click at [284, 163] on div "4" at bounding box center [284, 156] width 27 height 31
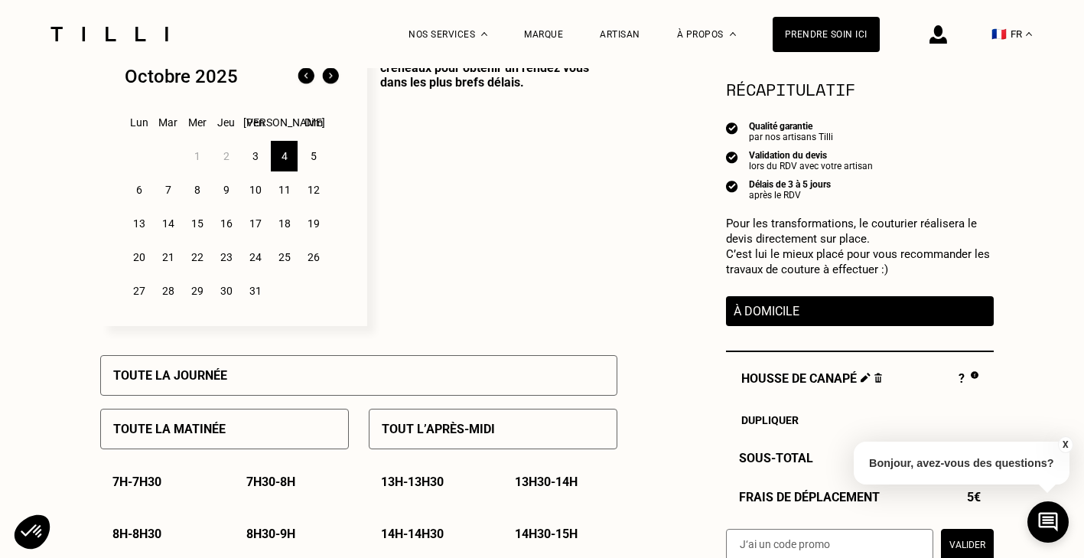
click at [140, 192] on div "6" at bounding box center [138, 189] width 27 height 31
click at [407, 489] on p "13h - 13h30" at bounding box center [412, 481] width 63 height 15
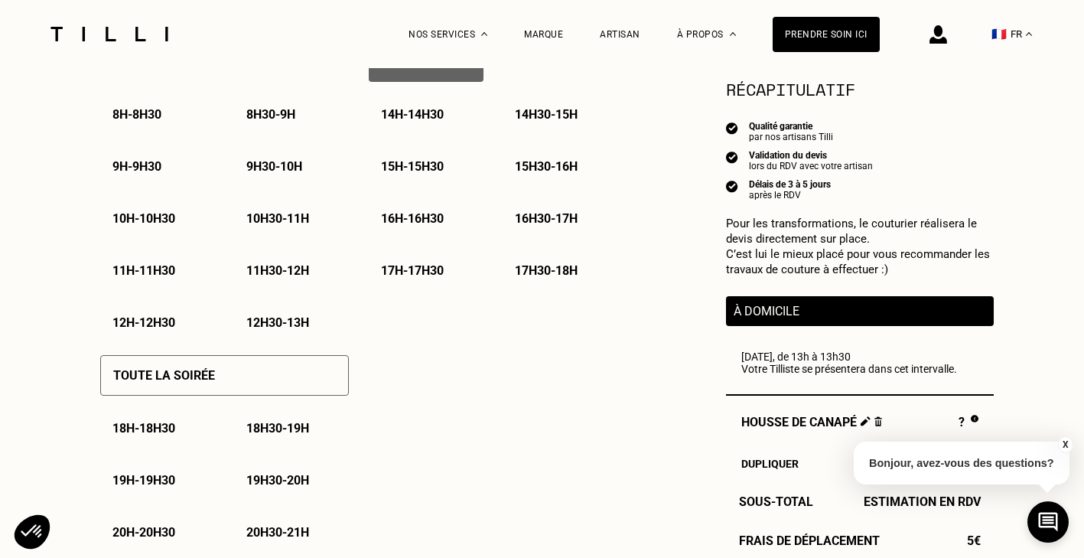
scroll to position [842, 0]
